Goal: Task Accomplishment & Management: Manage account settings

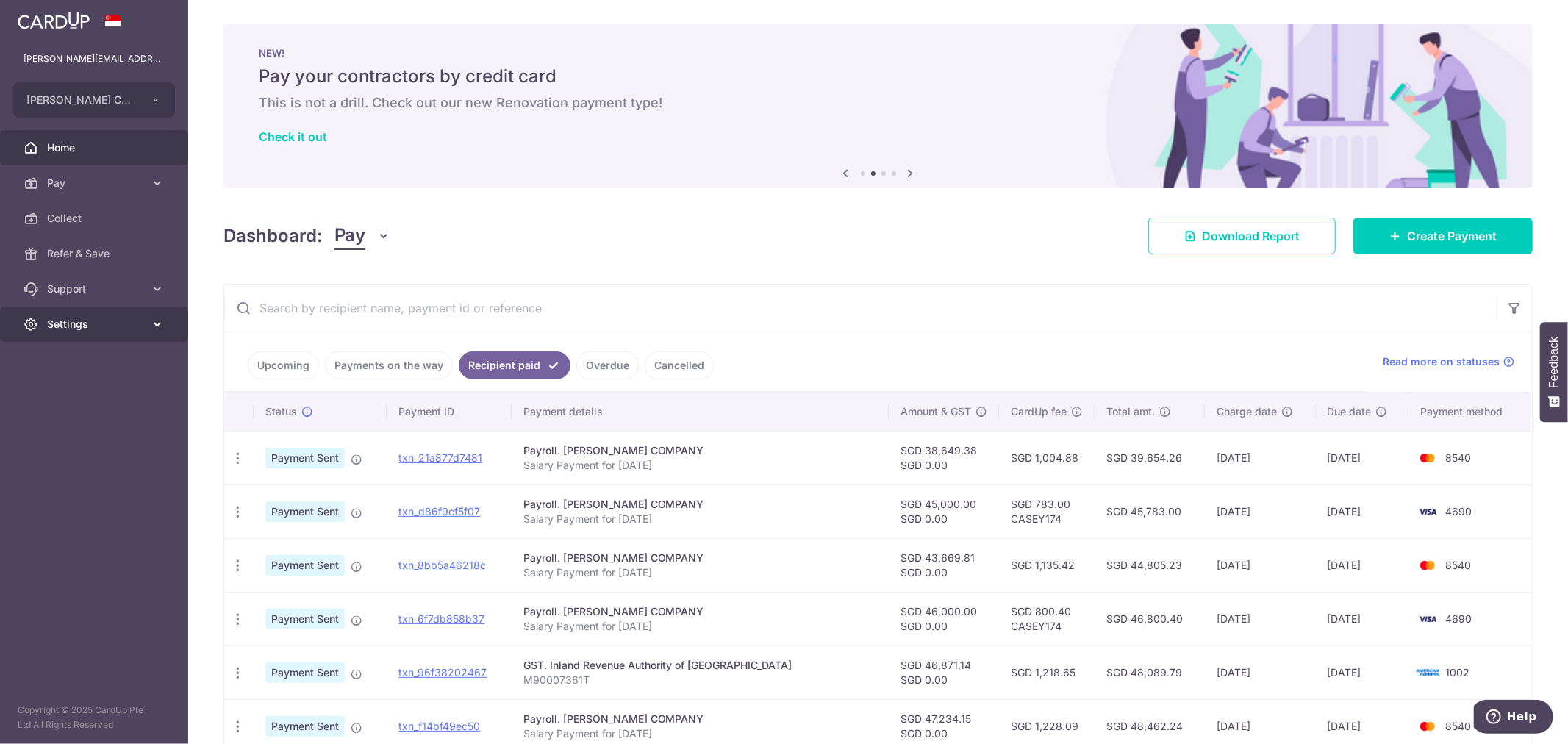
click at [155, 324] on icon at bounding box center [157, 324] width 15 height 15
click at [79, 415] on ul "Account Logout" at bounding box center [94, 386] width 188 height 89
click at [82, 408] on link "Logout" at bounding box center [94, 394] width 188 height 35
